Goal: Task Accomplishment & Management: Use online tool/utility

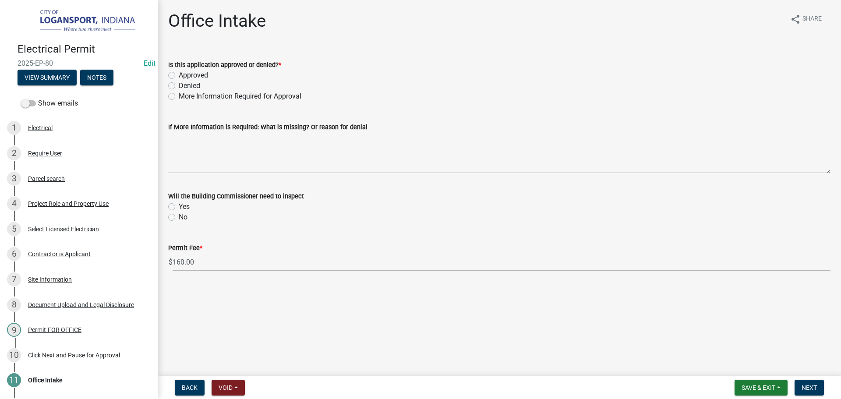
click at [166, 96] on div "Is this application approved or denied? * Approved Denied More Information Requ…" at bounding box center [500, 75] width 676 height 53
click at [179, 96] on label "More Information Required for Approval" at bounding box center [240, 96] width 123 height 11
click at [179, 96] on input "More Information Required for Approval" at bounding box center [182, 94] width 6 height 6
radio input "true"
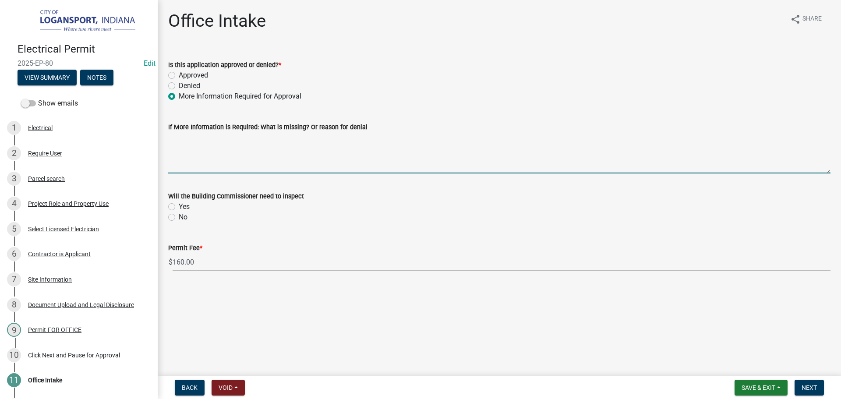
click at [186, 147] on textarea "If More Information is Required: What is missing? Or reason for denial" at bounding box center [499, 152] width 663 height 41
type textarea "Please notify utilities"
click at [179, 205] on label "Yes" at bounding box center [184, 207] width 11 height 11
click at [179, 205] on input "Yes" at bounding box center [182, 205] width 6 height 6
radio input "true"
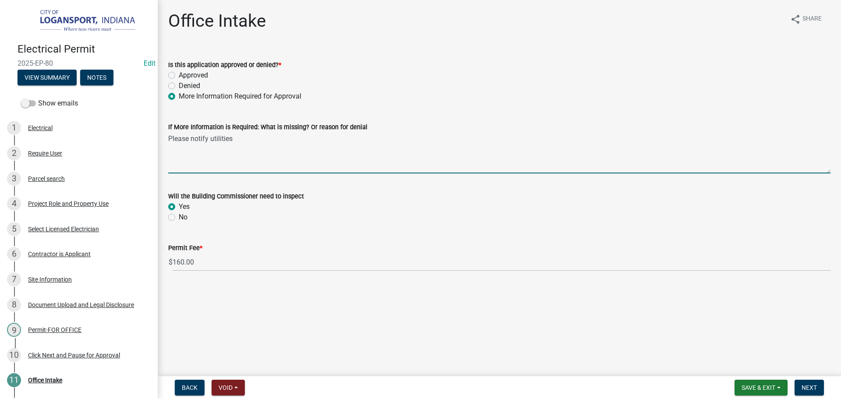
click at [256, 143] on textarea "Please notify utilities" at bounding box center [499, 152] width 663 height 41
type textarea "Please notify utilities of this project to continue."
click at [816, 389] on span "Next" at bounding box center [809, 387] width 15 height 7
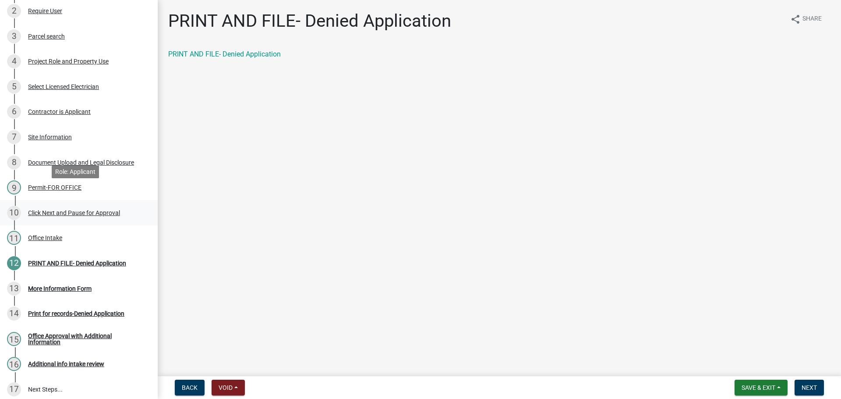
scroll to position [219, 0]
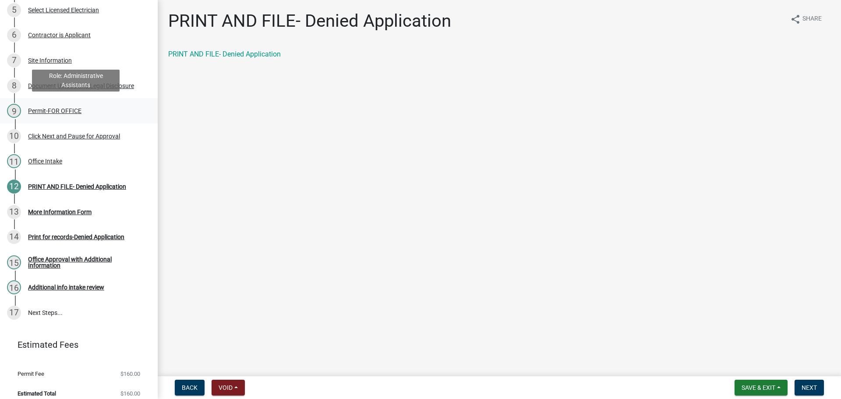
click at [49, 108] on div "Permit-FOR OFFICE" at bounding box center [54, 111] width 53 height 6
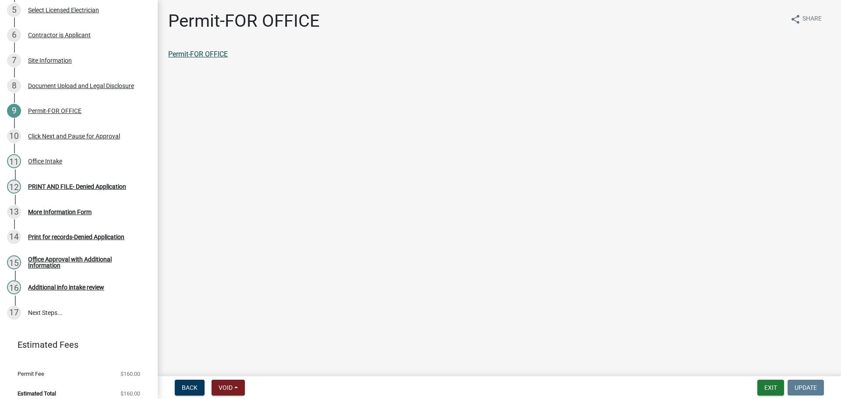
click at [219, 50] on link "Permit-FOR OFFICE" at bounding box center [198, 54] width 60 height 8
click at [59, 163] on div "11 Office Intake" at bounding box center [75, 161] width 137 height 14
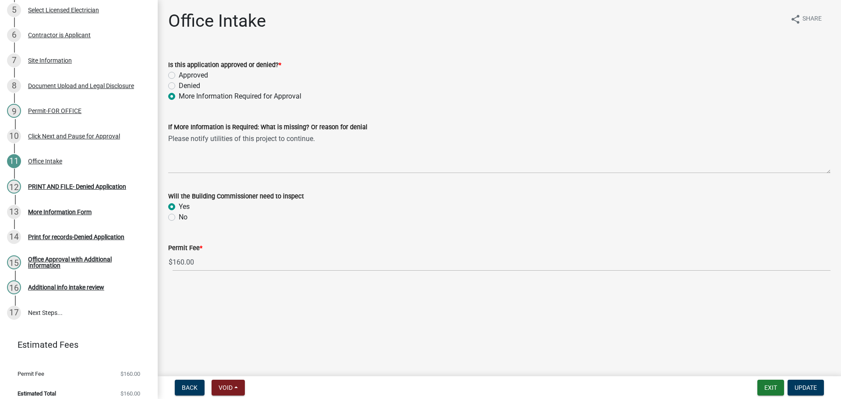
click at [179, 75] on label "Approved" at bounding box center [193, 75] width 29 height 11
click at [179, 75] on input "Approved" at bounding box center [182, 73] width 6 height 6
radio input "true"
click at [802, 387] on span "Update" at bounding box center [806, 387] width 22 height 7
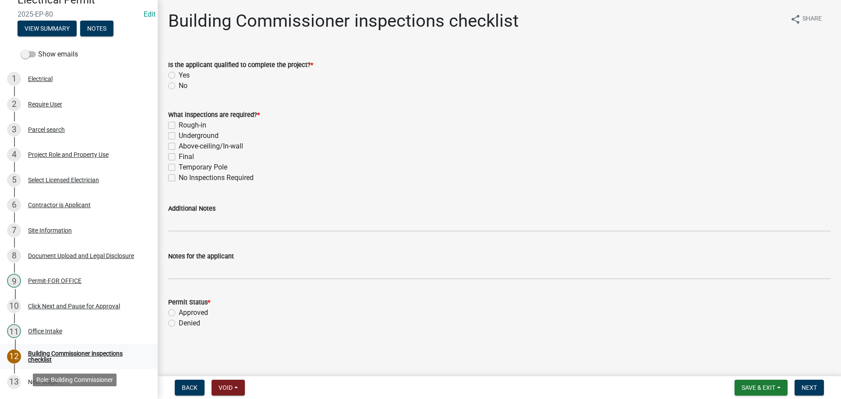
scroll to position [0, 0]
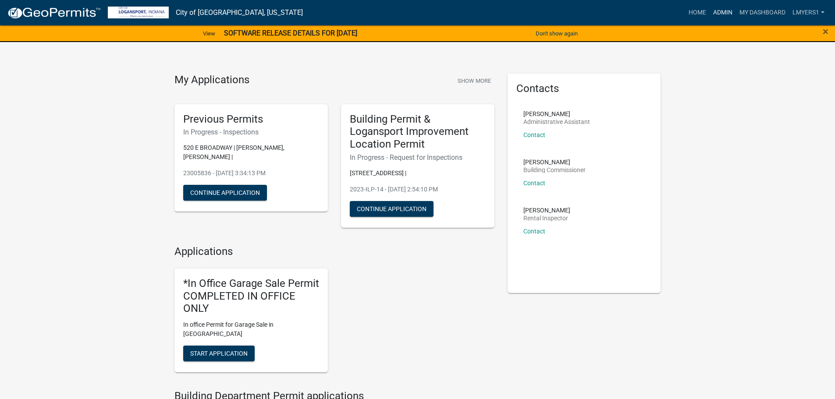
click at [724, 15] on link "Admin" at bounding box center [723, 12] width 26 height 17
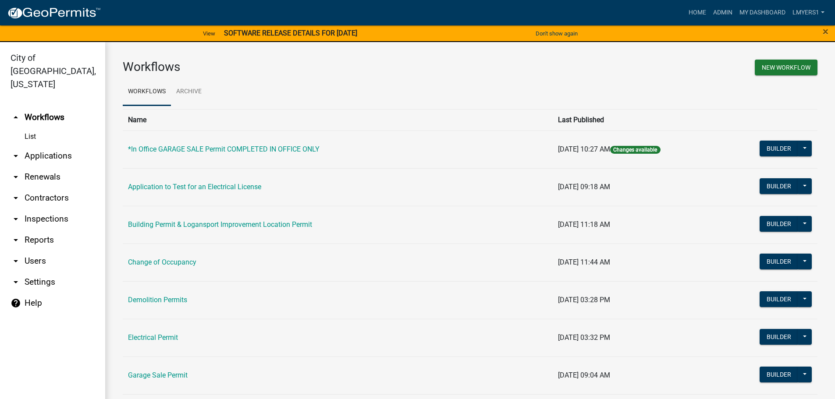
click at [29, 128] on link "List" at bounding box center [52, 137] width 105 height 18
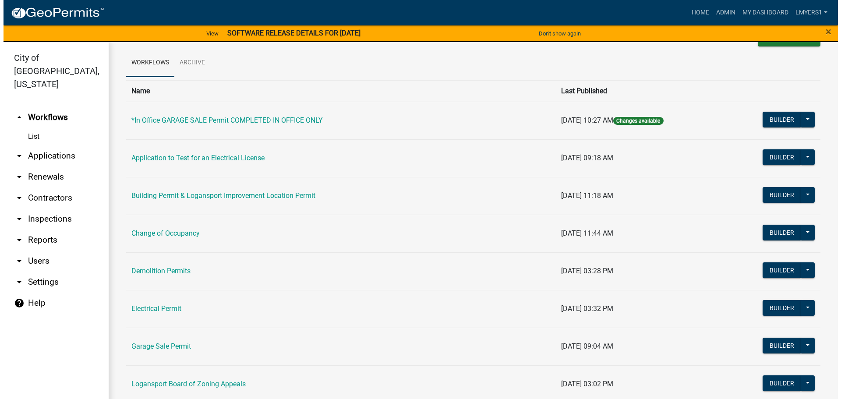
scroll to position [44, 0]
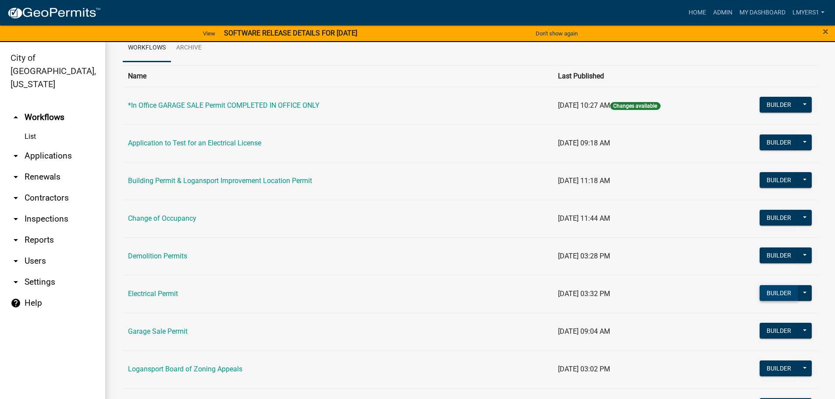
click at [769, 295] on button "Builder" at bounding box center [779, 293] width 39 height 16
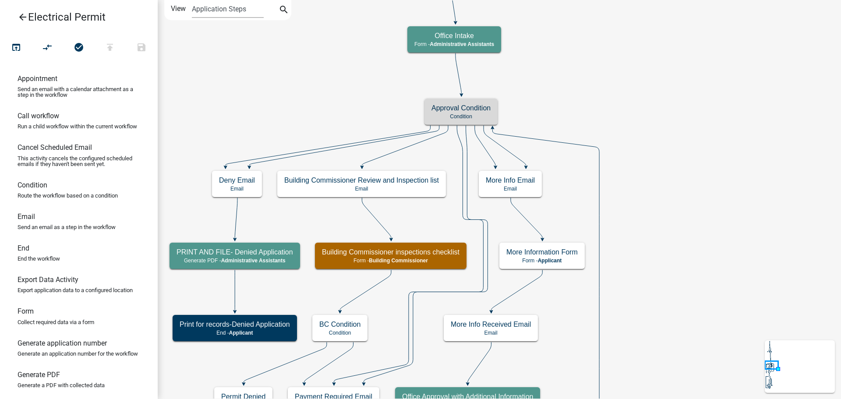
click at [461, 110] on h5 "Approval Condition" at bounding box center [461, 108] width 59 height 8
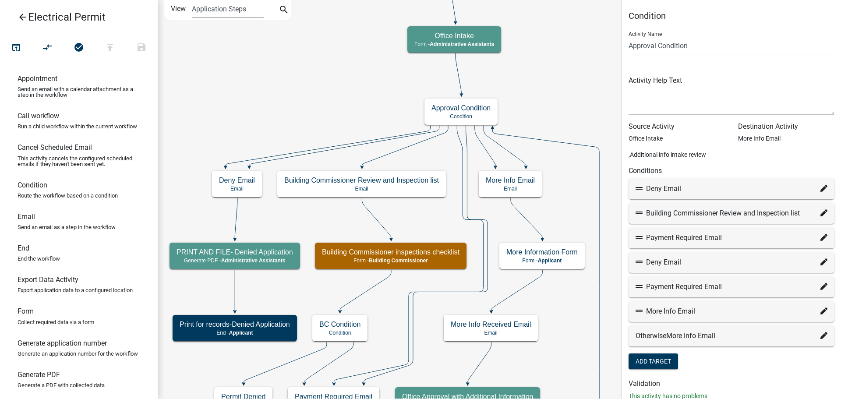
click at [821, 264] on icon at bounding box center [824, 262] width 7 height 7
select select "8: 73d5ba6e-ab42-4a37-8ceb-cbf6e72b060f"
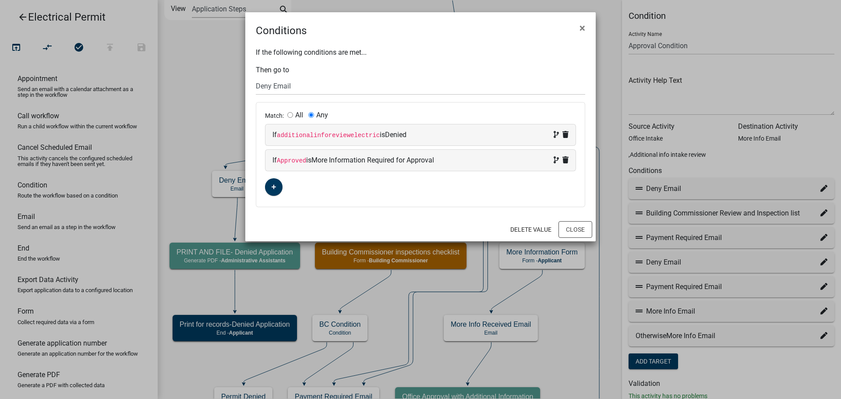
click at [290, 113] on input "All" at bounding box center [290, 115] width 6 height 6
radio input "true"
radio input "false"
click at [577, 227] on button "Close" at bounding box center [576, 229] width 34 height 17
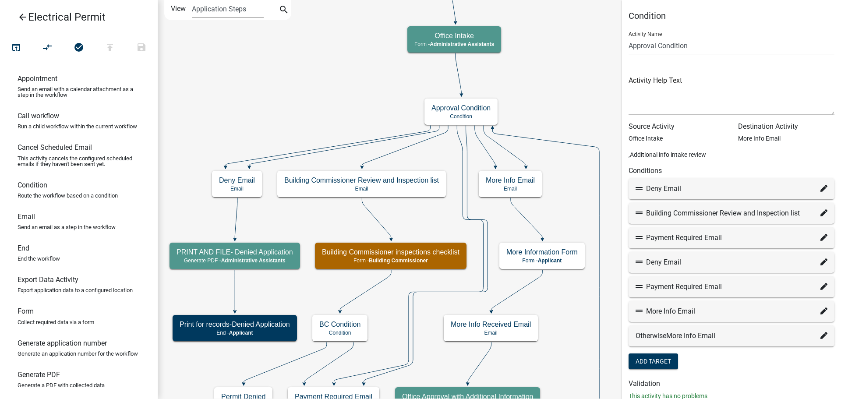
click at [821, 265] on icon at bounding box center [824, 262] width 7 height 7
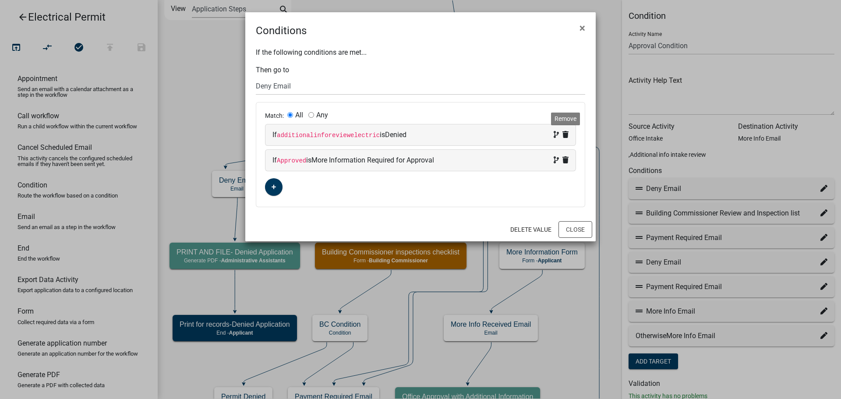
click at [563, 135] on icon at bounding box center [566, 134] width 6 height 7
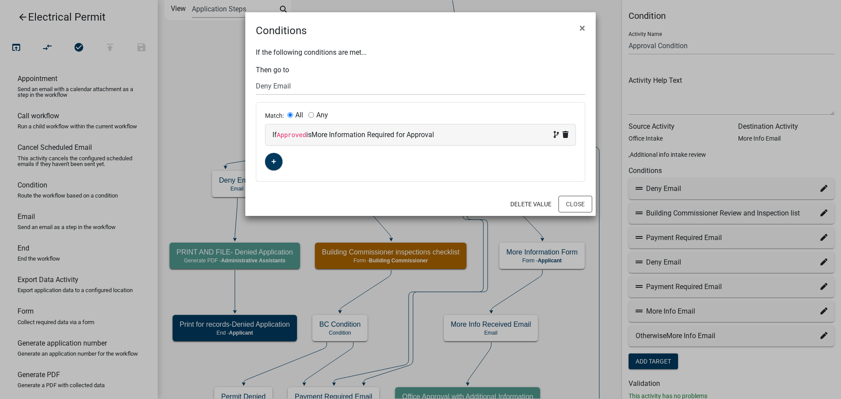
drag, startPoint x: 473, startPoint y: 18, endPoint x: 373, endPoint y: 26, distance: 100.7
click at [373, 26] on div "Conditions ×" at bounding box center [420, 25] width 351 height 26
click at [349, 87] on select "Choose... Start Require User Project Role and Property Use Applicant Form Parce…" at bounding box center [421, 86] width 330 height 18
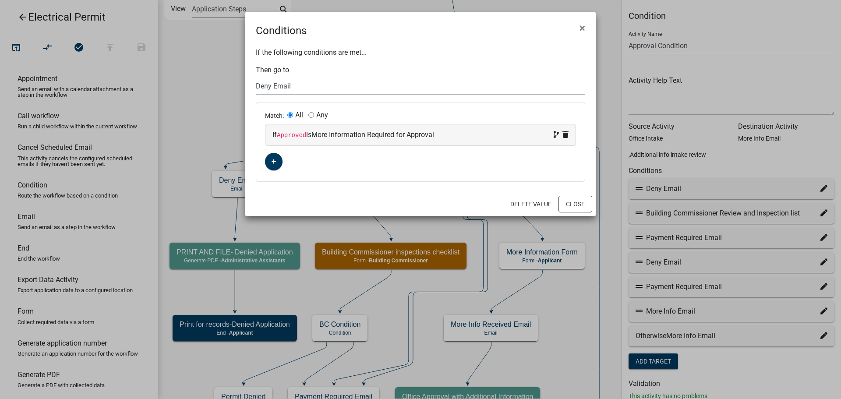
select select "11: f9cbbfff-9a85-4a37-95bf-26eb3322b244"
click at [256, 77] on select "Choose... Start Require User Project Role and Property Use Applicant Form Parce…" at bounding box center [421, 86] width 330 height 18
click at [574, 203] on button "Close" at bounding box center [576, 204] width 34 height 17
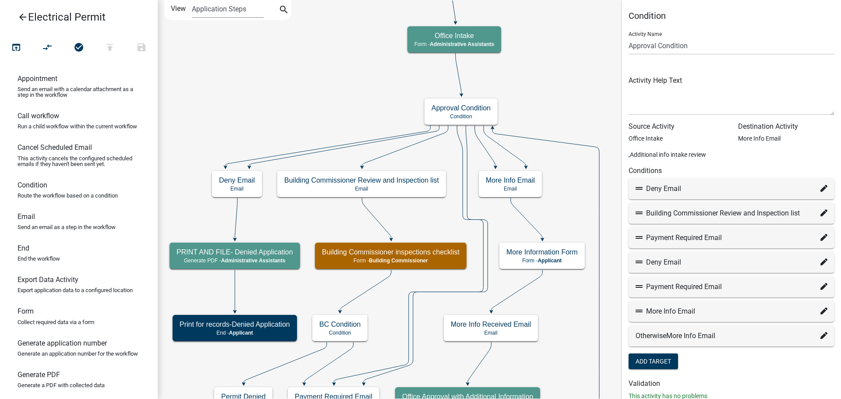
click at [821, 308] on icon at bounding box center [824, 311] width 7 height 7
select select "10: e3426267-2da5-4e41-9f9f-6bf942cc8d0f"
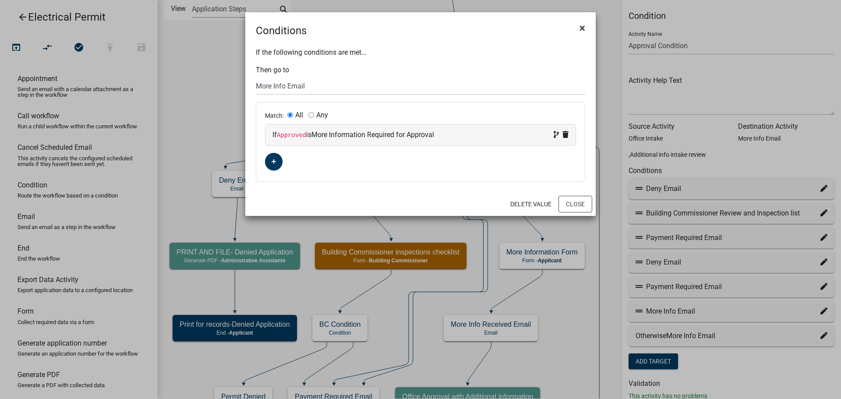
click at [584, 29] on span "×" at bounding box center [583, 28] width 6 height 12
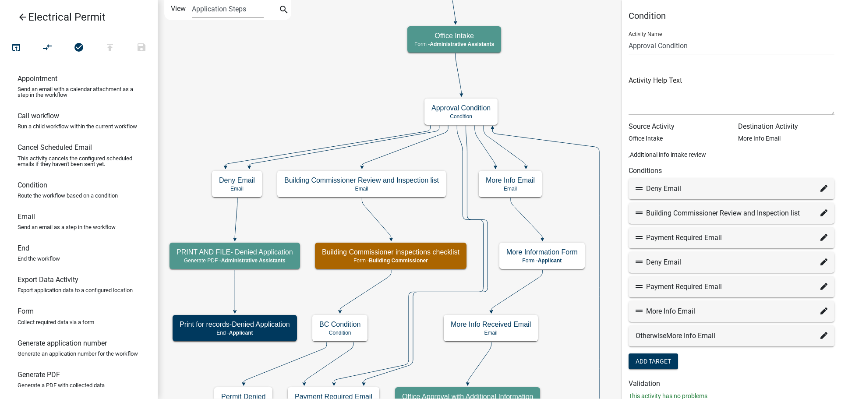
click at [821, 185] on fa-icon at bounding box center [824, 189] width 7 height 11
select select "8: 73d5ba6e-ab42-4a37-8ceb-cbf6e72b060f"
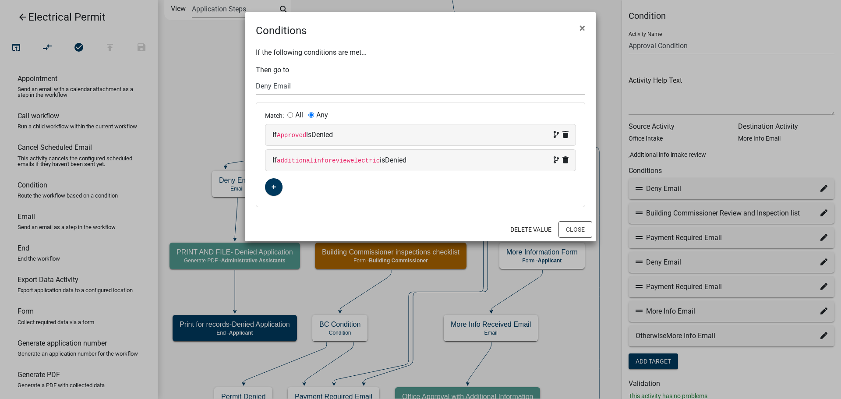
click at [288, 114] on input "All" at bounding box center [290, 115] width 6 height 6
radio input "true"
click at [310, 114] on input "Any" at bounding box center [312, 115] width 6 height 6
radio input "true"
radio input "false"
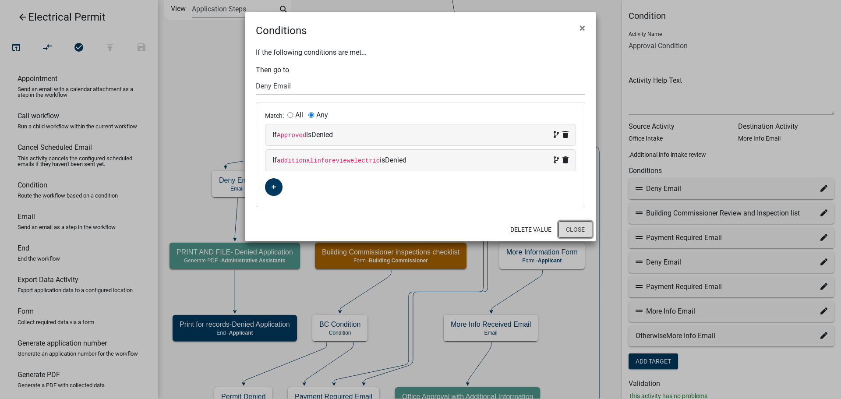
click at [586, 228] on button "Close" at bounding box center [576, 229] width 34 height 17
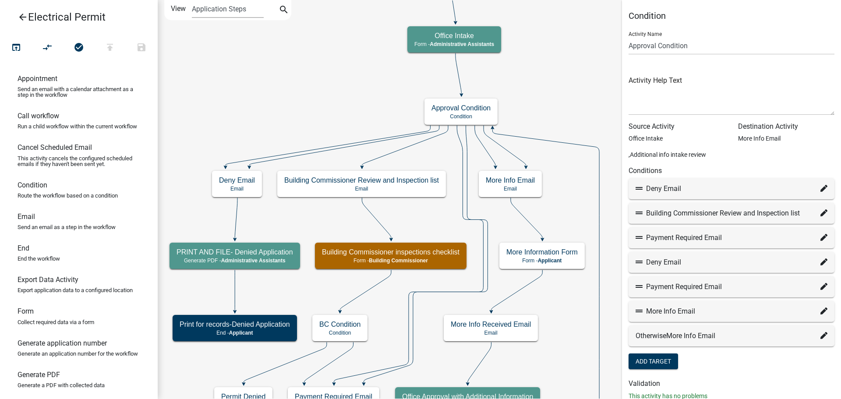
click at [821, 261] on icon at bounding box center [824, 262] width 7 height 7
select select "8: 73d5ba6e-ab42-4a37-8ceb-cbf6e72b060f"
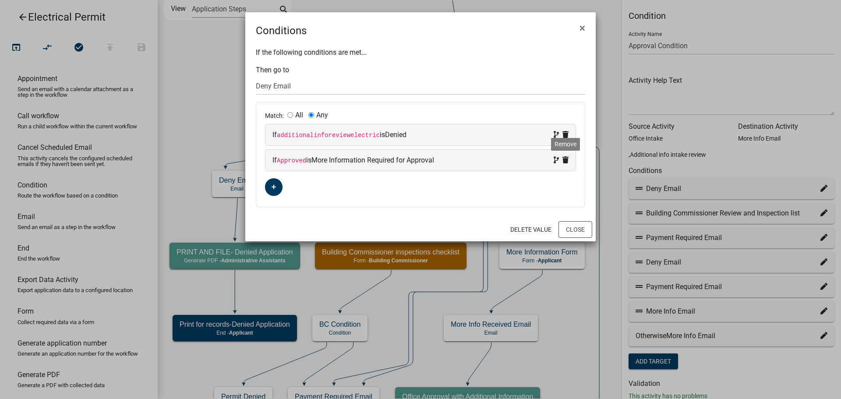
click at [566, 161] on icon at bounding box center [566, 159] width 6 height 7
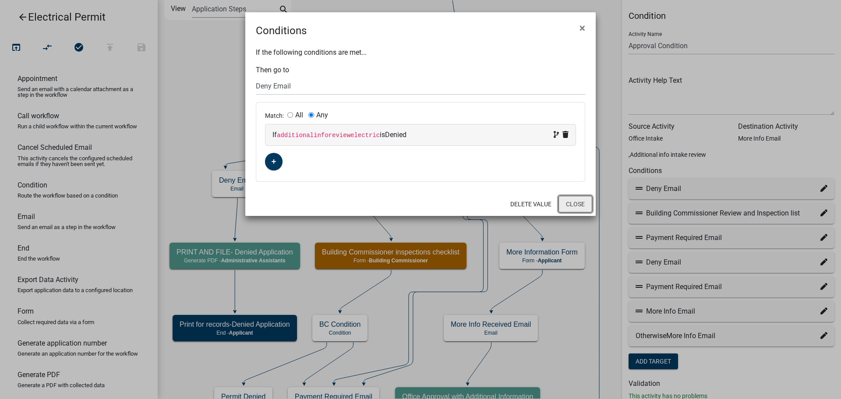
click at [572, 202] on button "Close" at bounding box center [576, 204] width 34 height 17
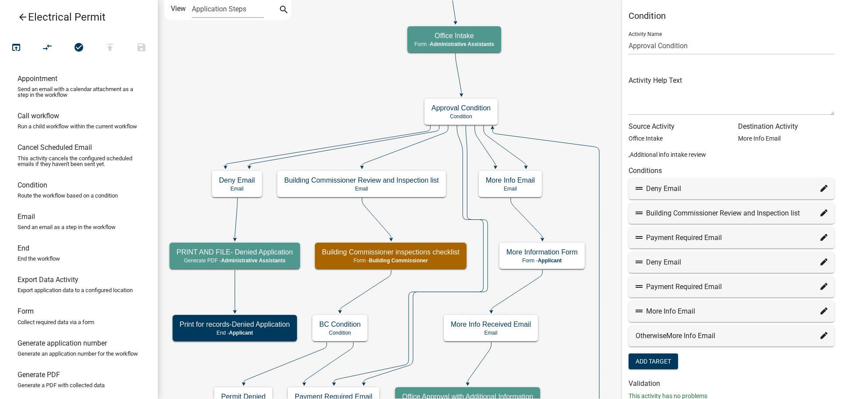
click at [821, 263] on icon at bounding box center [824, 262] width 7 height 7
select select "8: 73d5ba6e-ab42-4a37-8ceb-cbf6e72b060f"
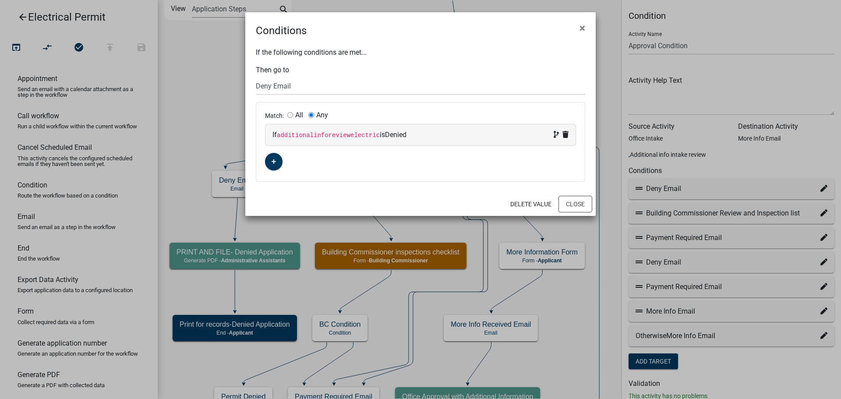
click at [820, 190] on ngb-modal-window "Conditions × If the following conditions are met... Then go to Choose... Start …" at bounding box center [420, 199] width 841 height 399
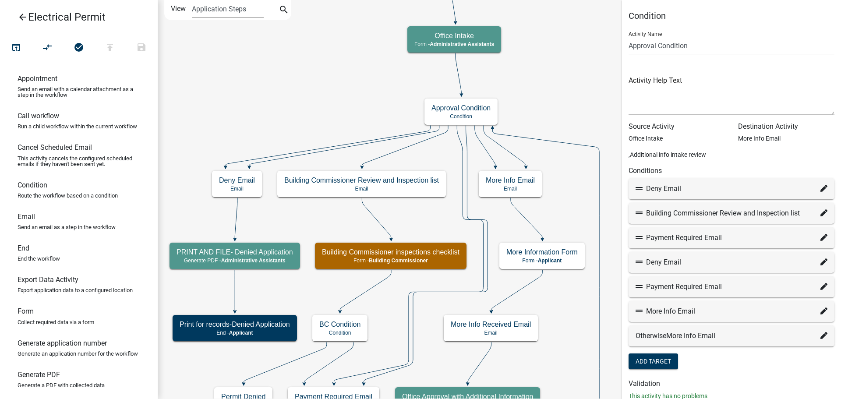
click at [821, 190] on icon at bounding box center [824, 188] width 7 height 7
select select "8: 73d5ba6e-ab42-4a37-8ceb-cbf6e72b060f"
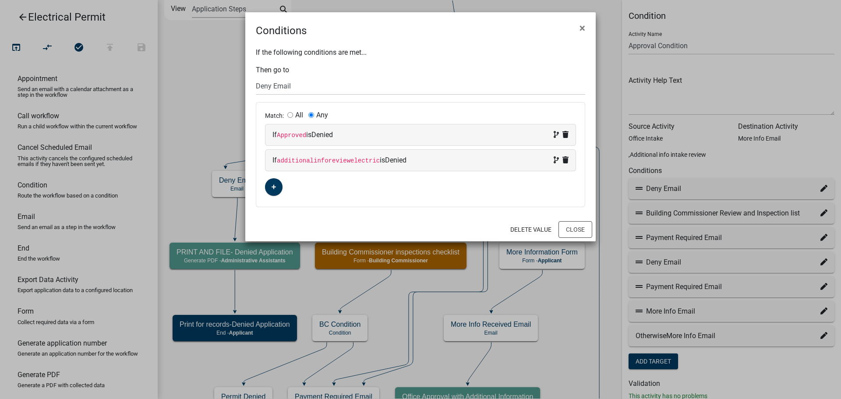
click at [815, 260] on ngb-modal-window "Conditions × If the following conditions are met... Then go to Choose... Start …" at bounding box center [420, 199] width 841 height 399
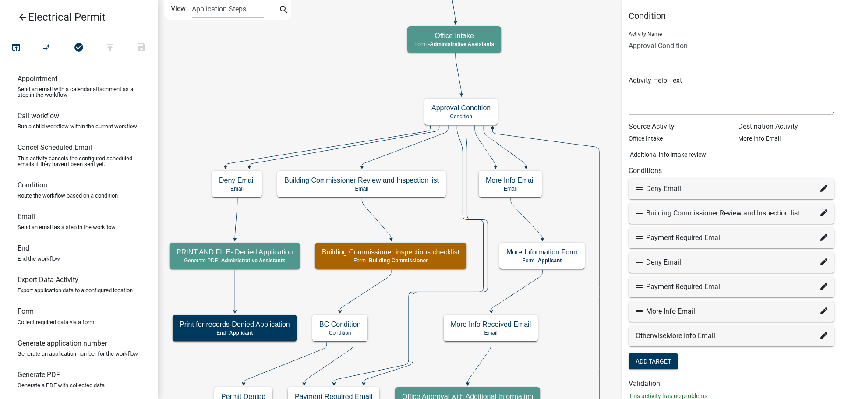
click at [821, 260] on icon at bounding box center [824, 262] width 7 height 7
select select "8: 73d5ba6e-ab42-4a37-8ceb-cbf6e72b060f"
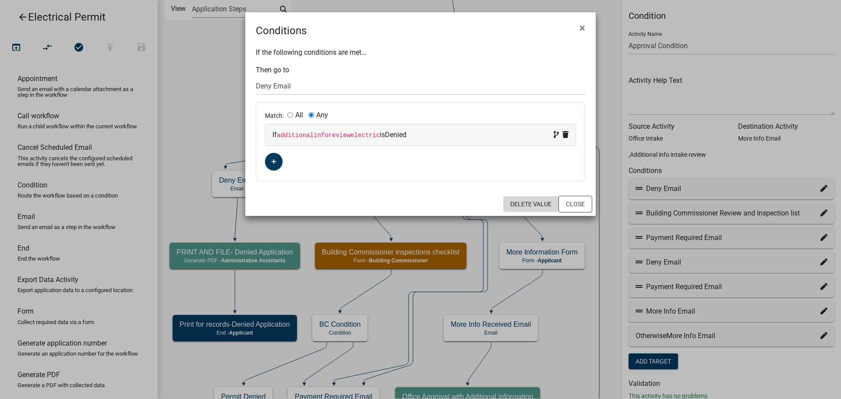
click at [546, 206] on button "Delete Value" at bounding box center [531, 204] width 55 height 16
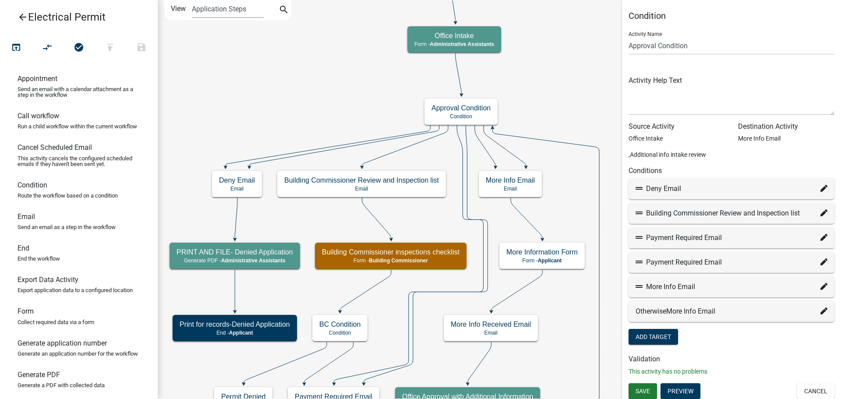
click at [821, 285] on icon at bounding box center [824, 286] width 7 height 7
select select "10: e3426267-2da5-4e41-9f9f-6bf942cc8d0f"
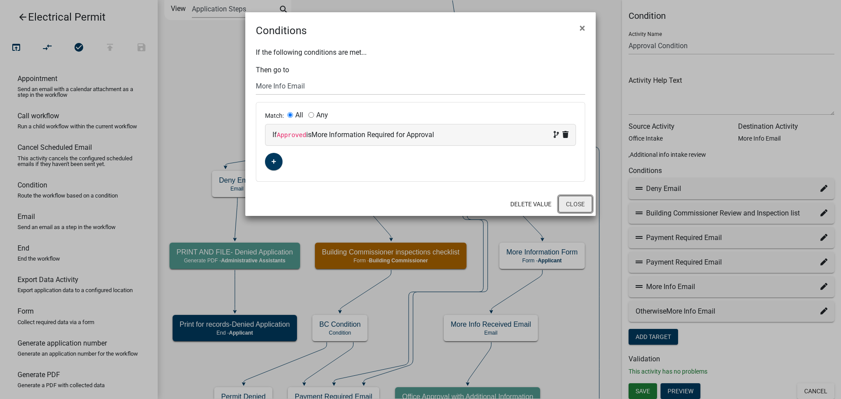
click at [569, 207] on button "Close" at bounding box center [576, 204] width 34 height 17
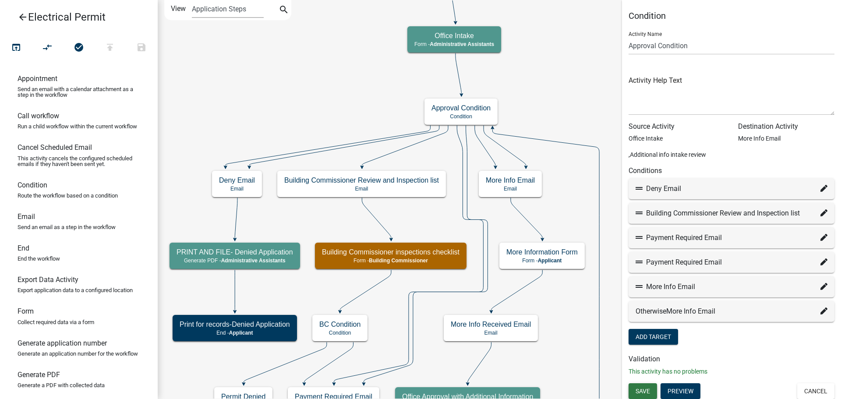
click at [646, 392] on span "Save" at bounding box center [643, 390] width 14 height 7
